Goal: Task Accomplishment & Management: Manage account settings

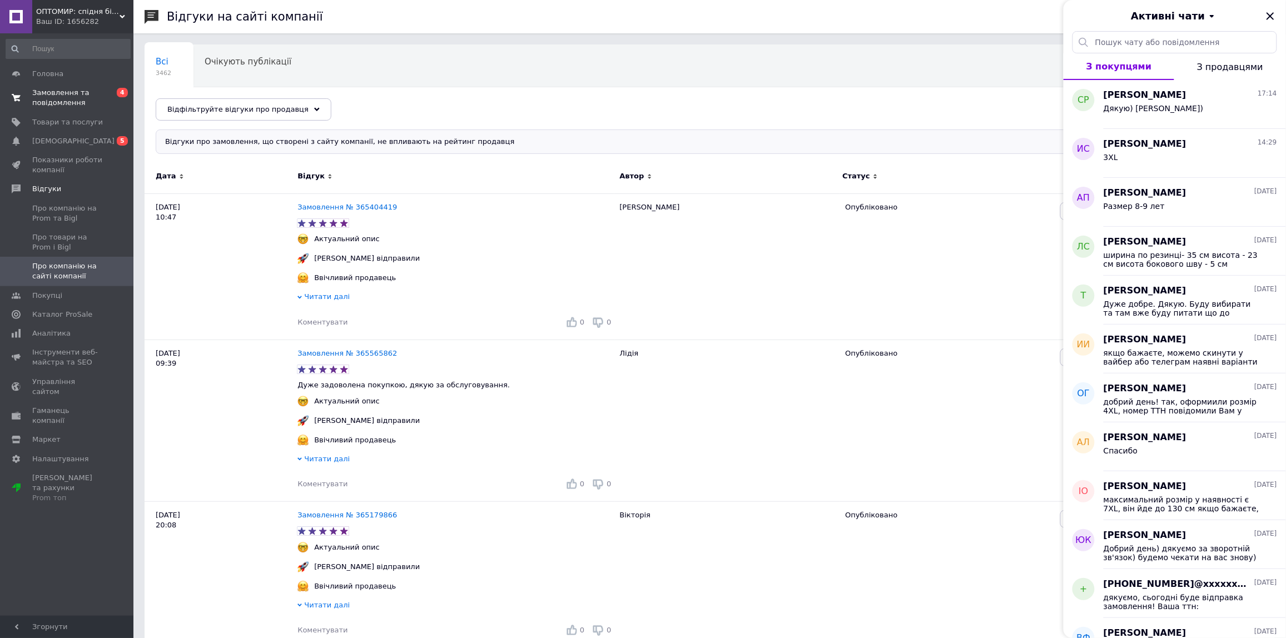
click at [53, 95] on span "Замовлення та повідомлення" at bounding box center [67, 98] width 71 height 20
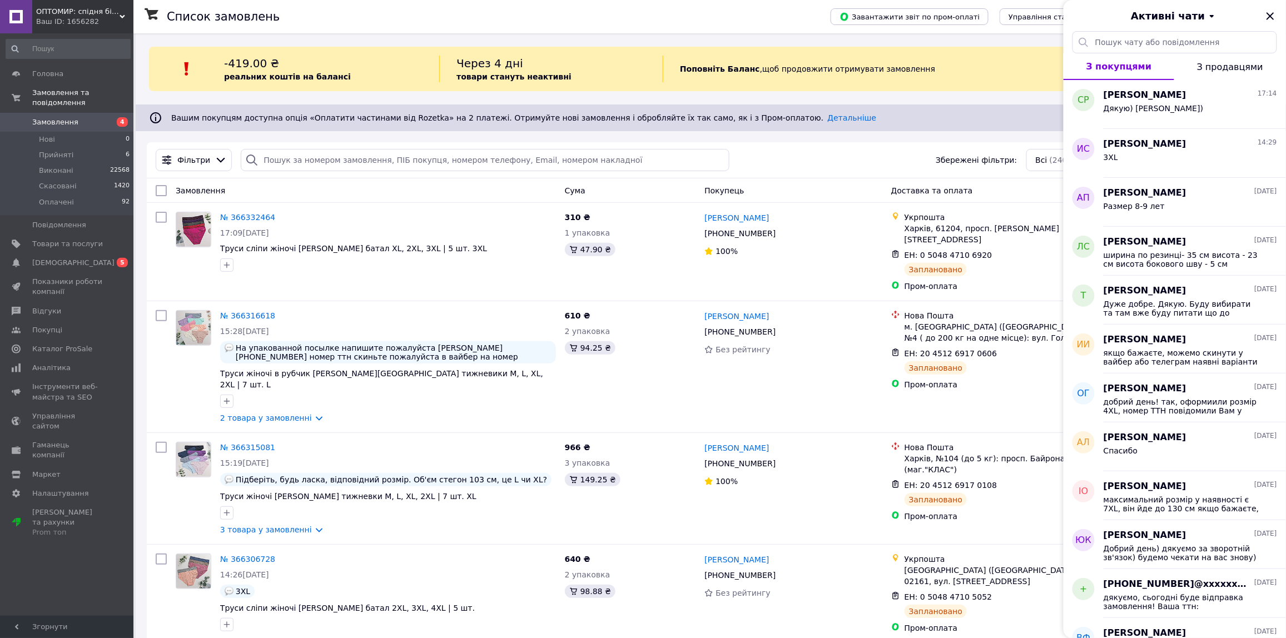
click at [569, 79] on div "Через 4 дні товари стануть неактивні" at bounding box center [551, 69] width 224 height 27
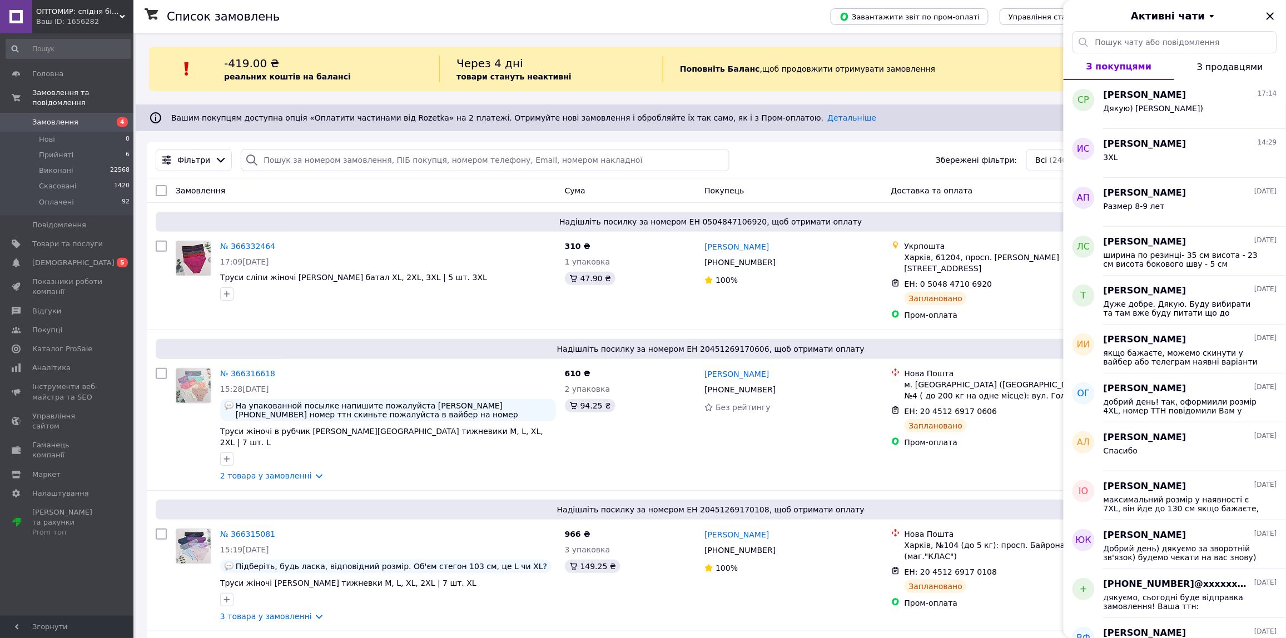
click at [563, 146] on div "Фільтри Збережені фільтри: Всі (24086)" at bounding box center [711, 160] width 1128 height 36
click at [563, 156] on input "search" at bounding box center [485, 160] width 489 height 22
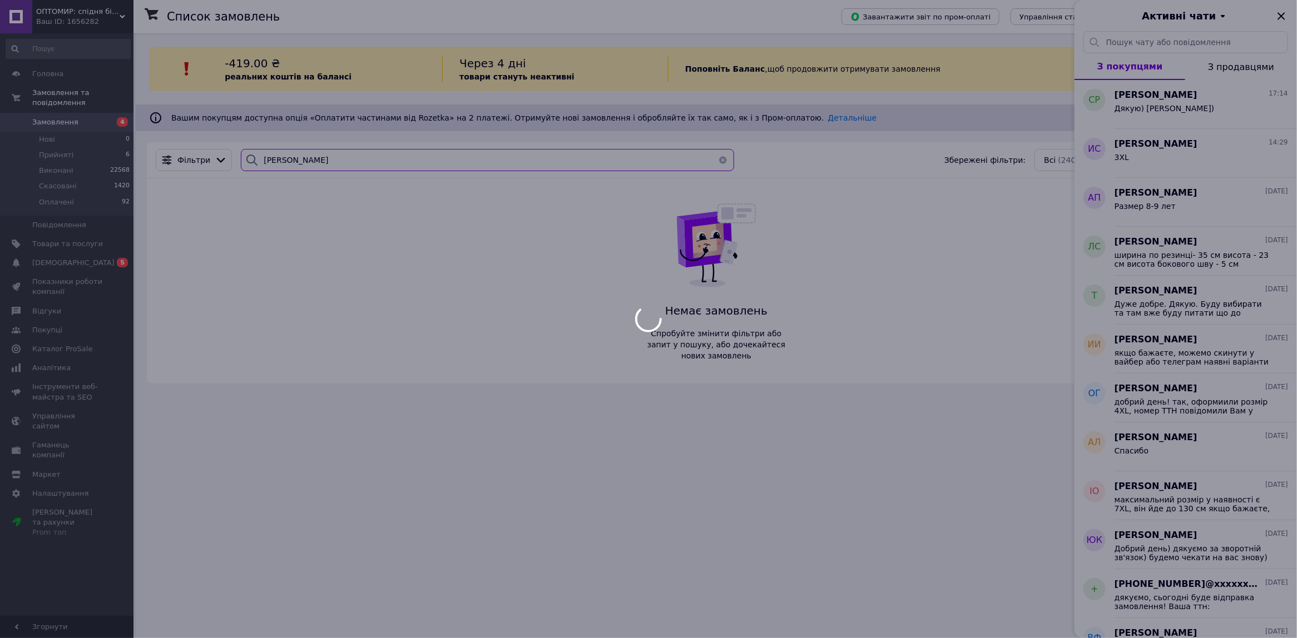
type input "[PERSON_NAME]"
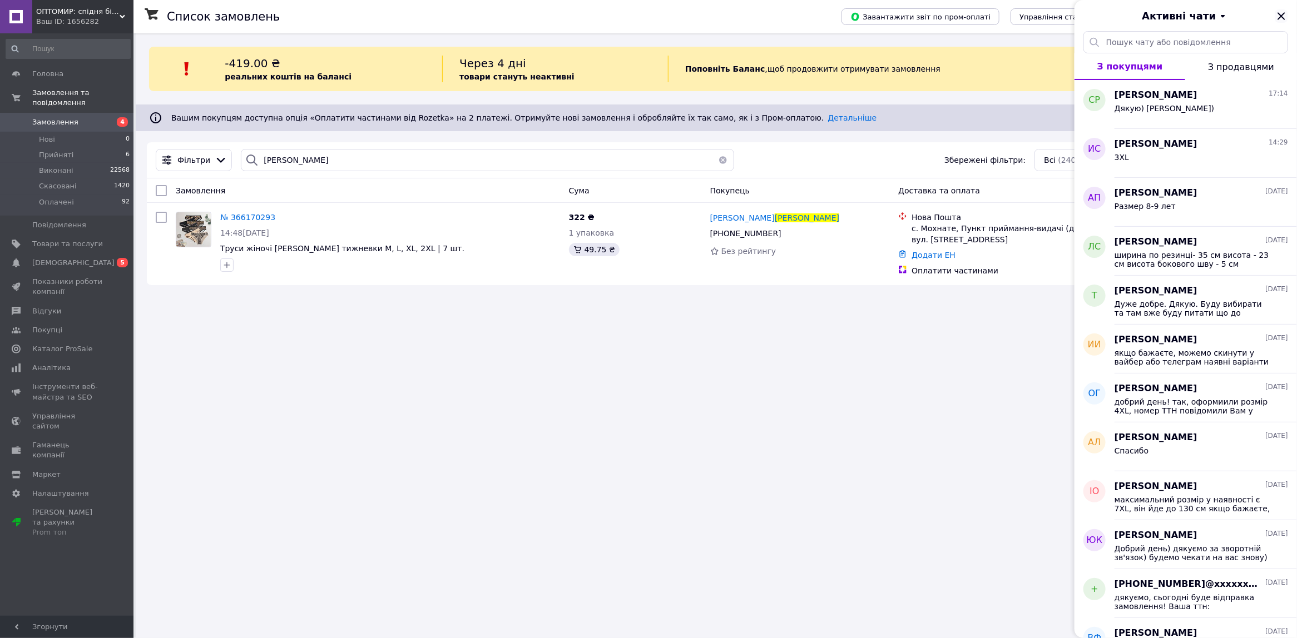
click at [1279, 10] on icon "Закрити" at bounding box center [1280, 15] width 13 height 13
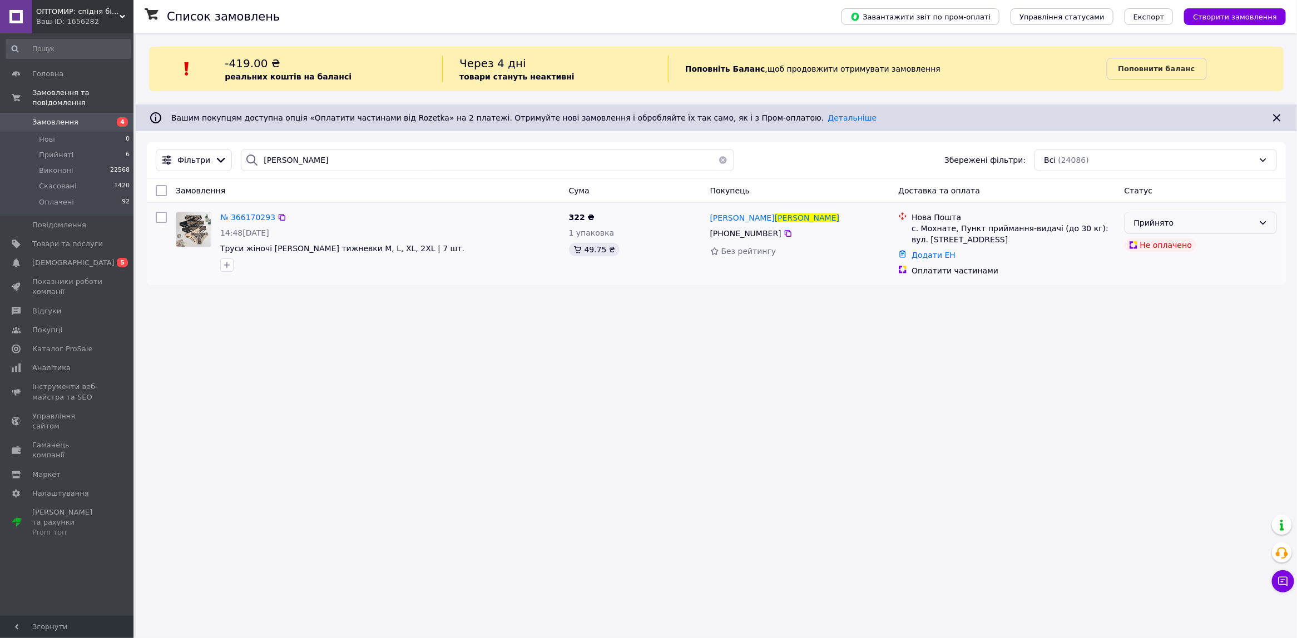
click at [1208, 218] on div "Прийнято" at bounding box center [1194, 223] width 120 height 12
click at [1176, 267] on li "Скасовано" at bounding box center [1200, 268] width 151 height 20
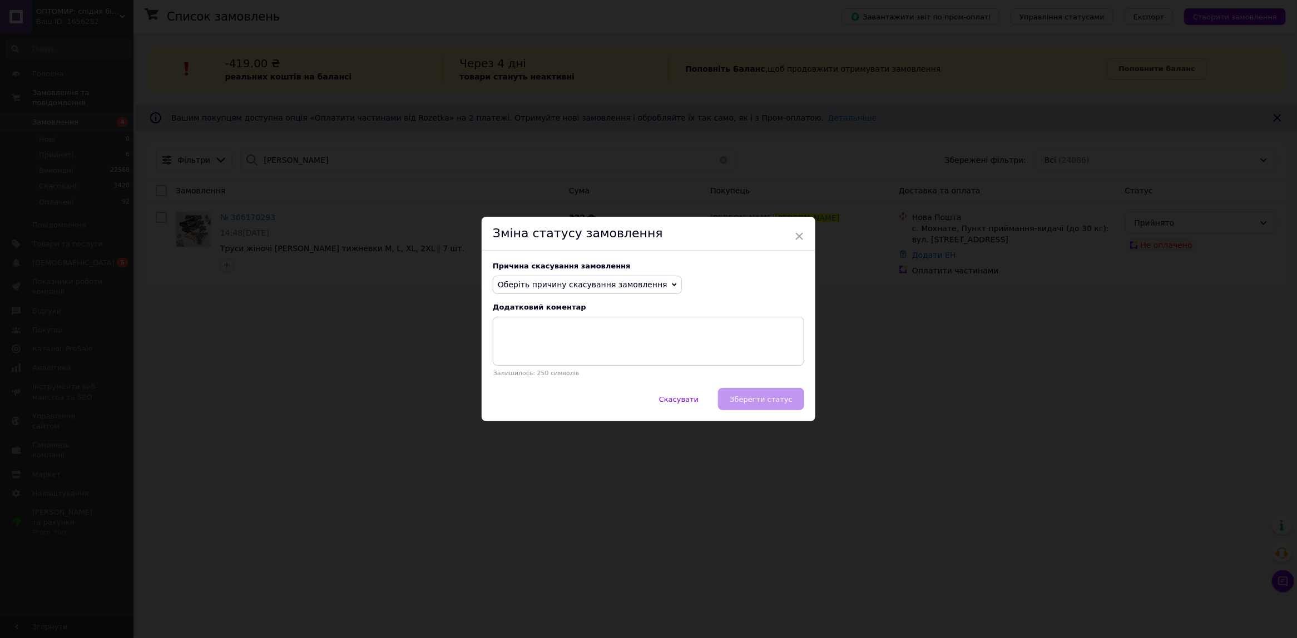
click at [584, 291] on span "Оберіть причину скасування замовлення" at bounding box center [587, 285] width 189 height 19
click at [562, 351] on li "На прохання покупця" at bounding box center [587, 354] width 188 height 16
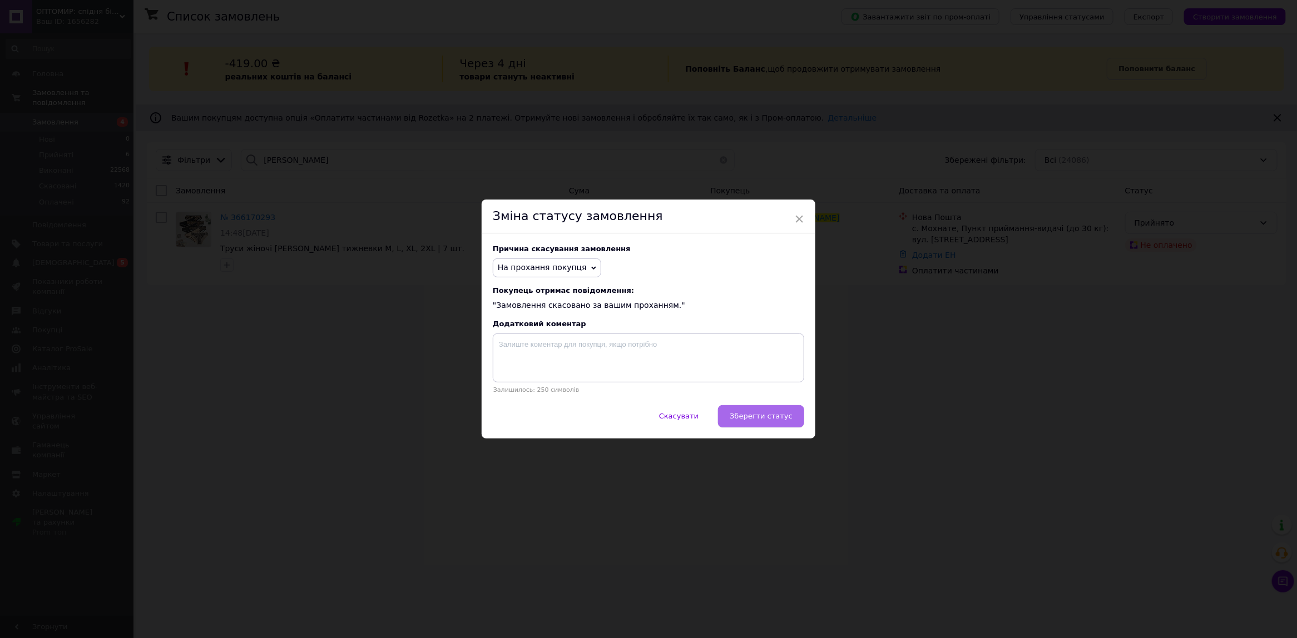
click at [752, 417] on span "Зберегти статус" at bounding box center [761, 416] width 63 height 8
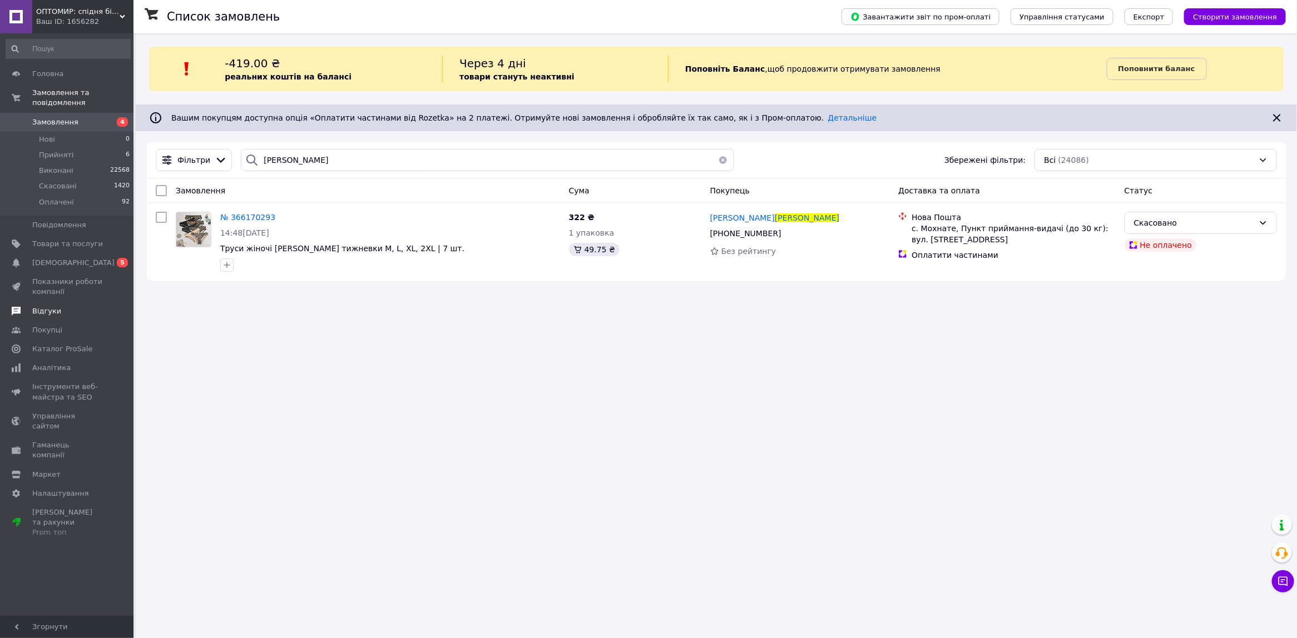
click at [62, 306] on span "Відгуки" at bounding box center [67, 311] width 71 height 10
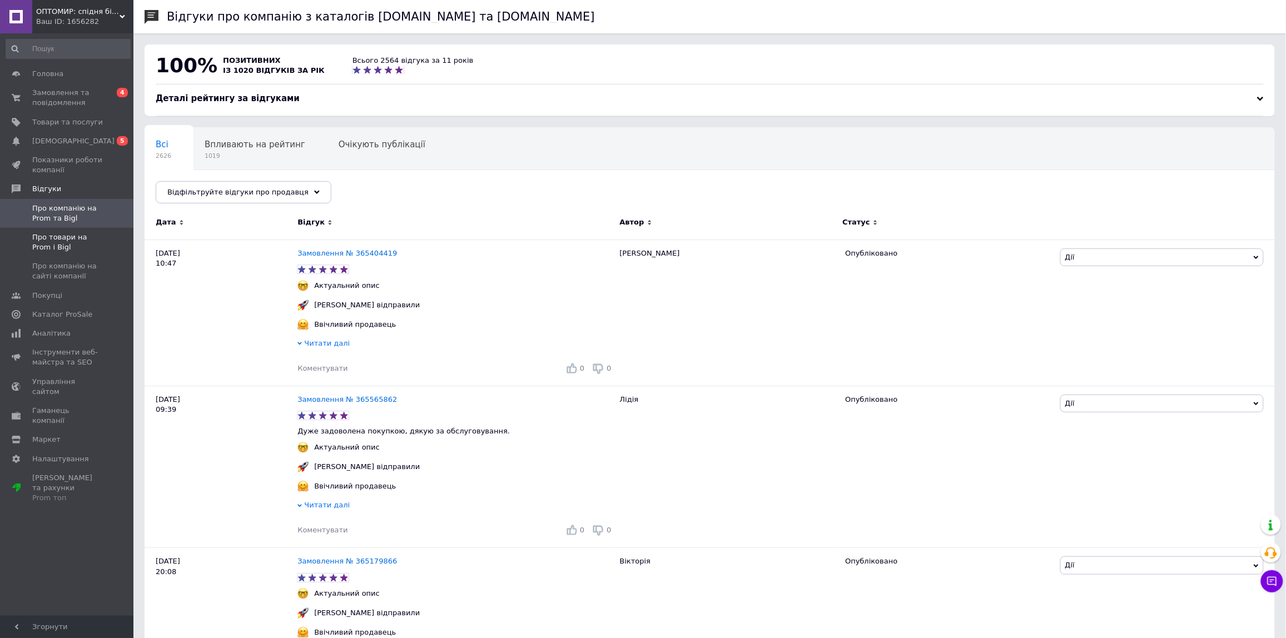
click at [70, 238] on span "Про товари на Prom і Bigl" at bounding box center [67, 242] width 71 height 20
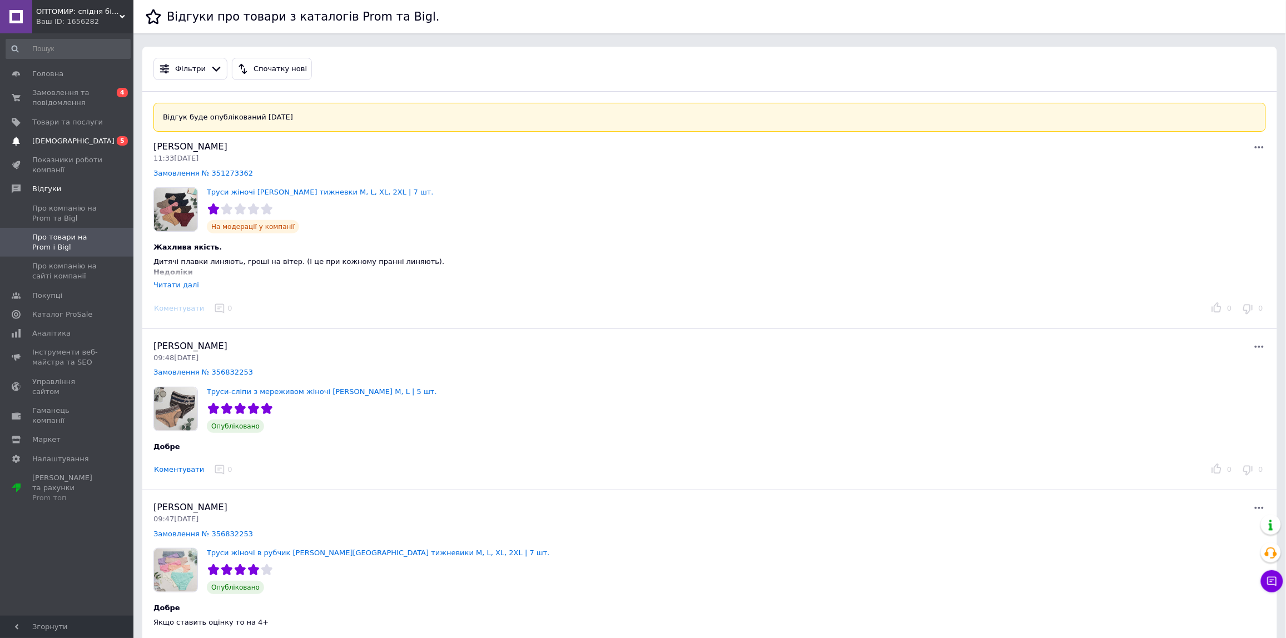
click at [82, 137] on span "[DEMOGRAPHIC_DATA]" at bounding box center [67, 141] width 71 height 10
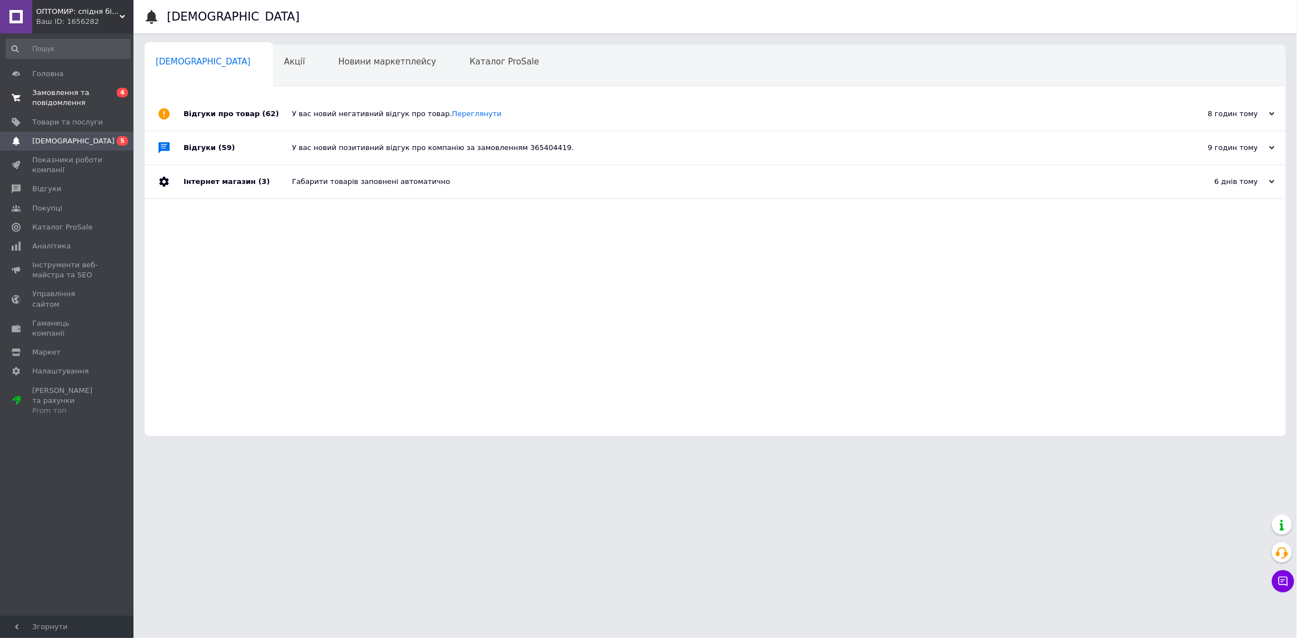
click at [82, 104] on span "Замовлення та повідомлення" at bounding box center [67, 98] width 71 height 20
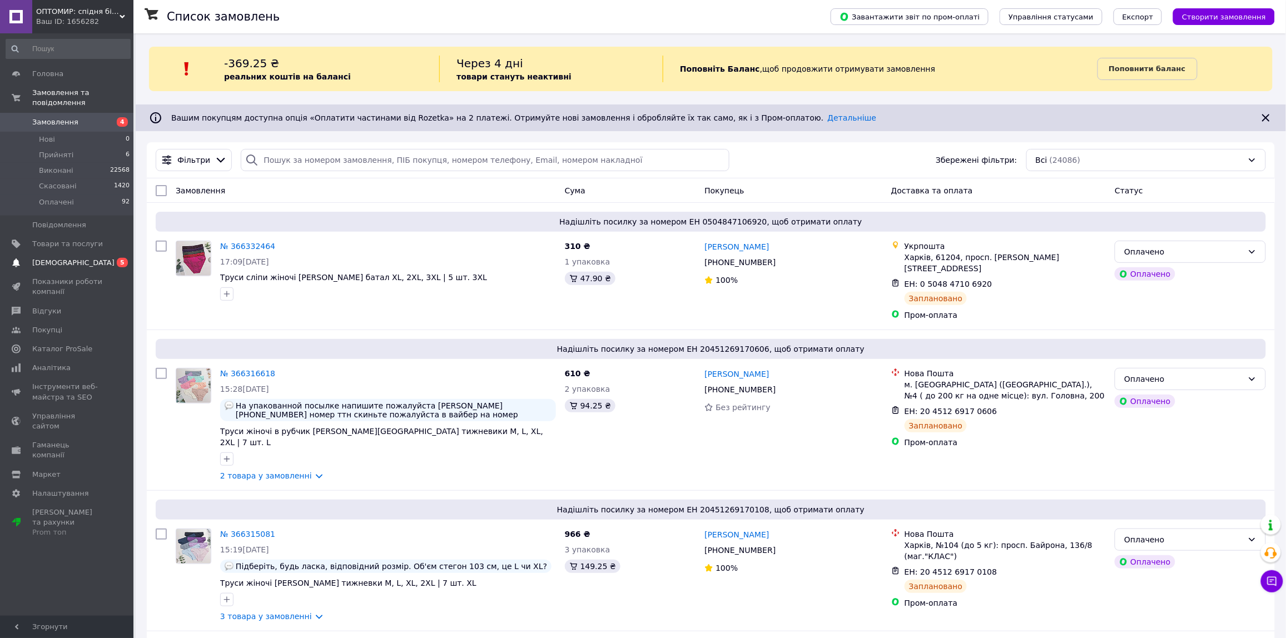
click at [51, 258] on span "[DEMOGRAPHIC_DATA]" at bounding box center [73, 263] width 82 height 10
